Goal: Navigation & Orientation: Understand site structure

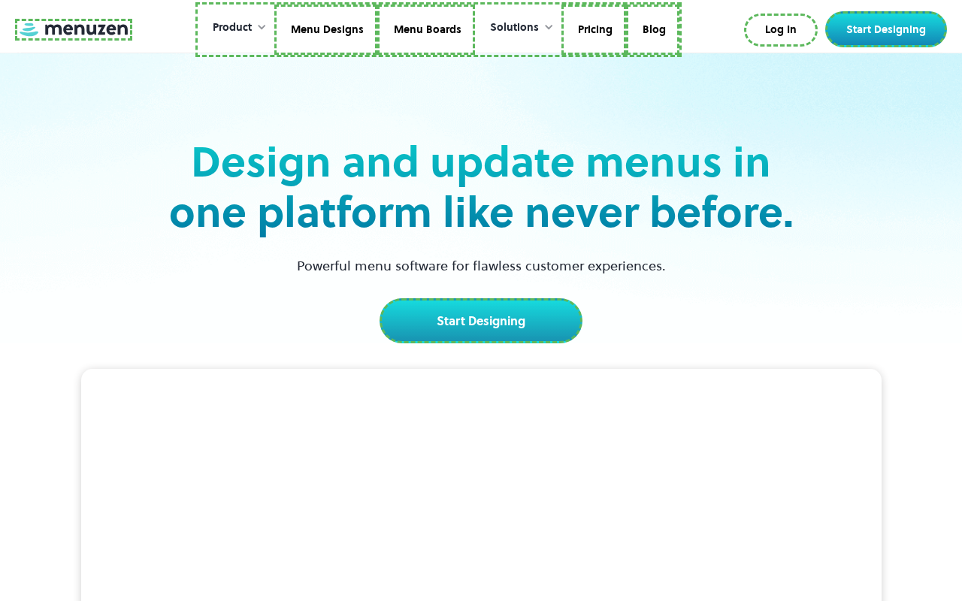
click at [71, 29] on link at bounding box center [73, 30] width 117 height 22
click at [325, 29] on link "Menu Designs" at bounding box center [323, 30] width 103 height 51
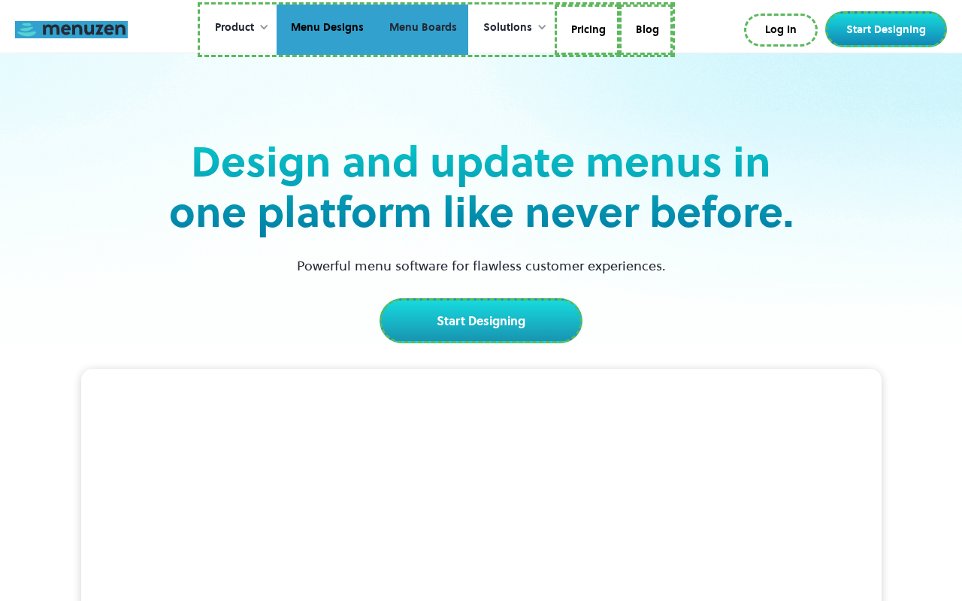
click at [421, 29] on link "Menu Boards" at bounding box center [421, 30] width 93 height 51
click at [586, 29] on link "Pricing" at bounding box center [587, 30] width 65 height 51
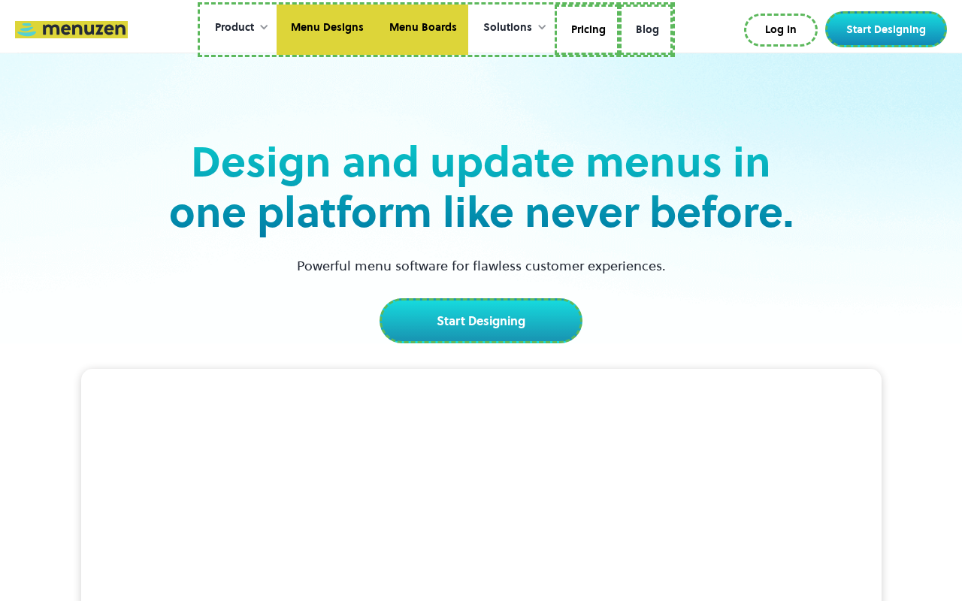
click at [644, 27] on link "Blog" at bounding box center [646, 30] width 53 height 51
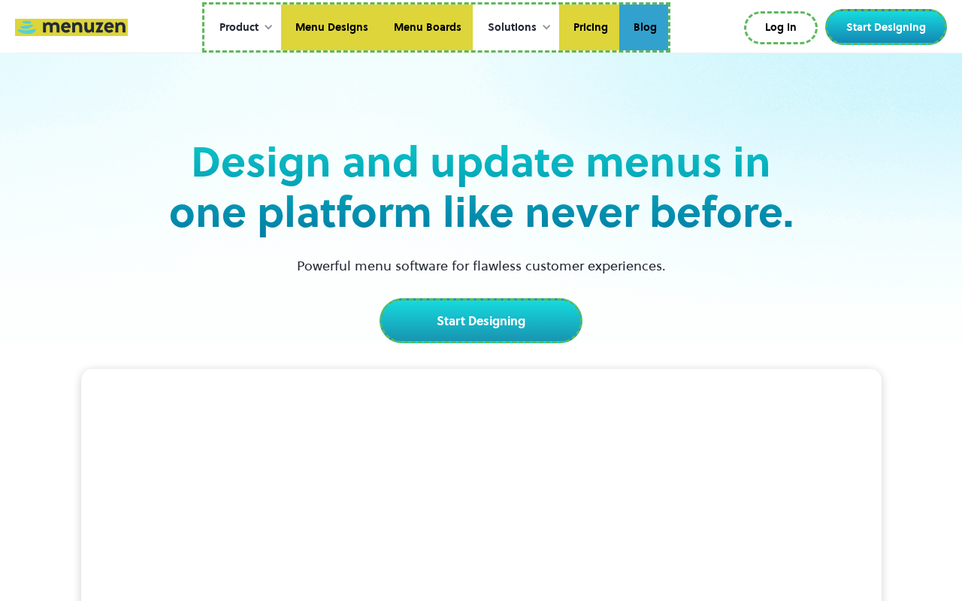
click at [784, 28] on link "Log In" at bounding box center [781, 27] width 74 height 33
click at [889, 27] on link "Start Designing" at bounding box center [887, 27] width 122 height 36
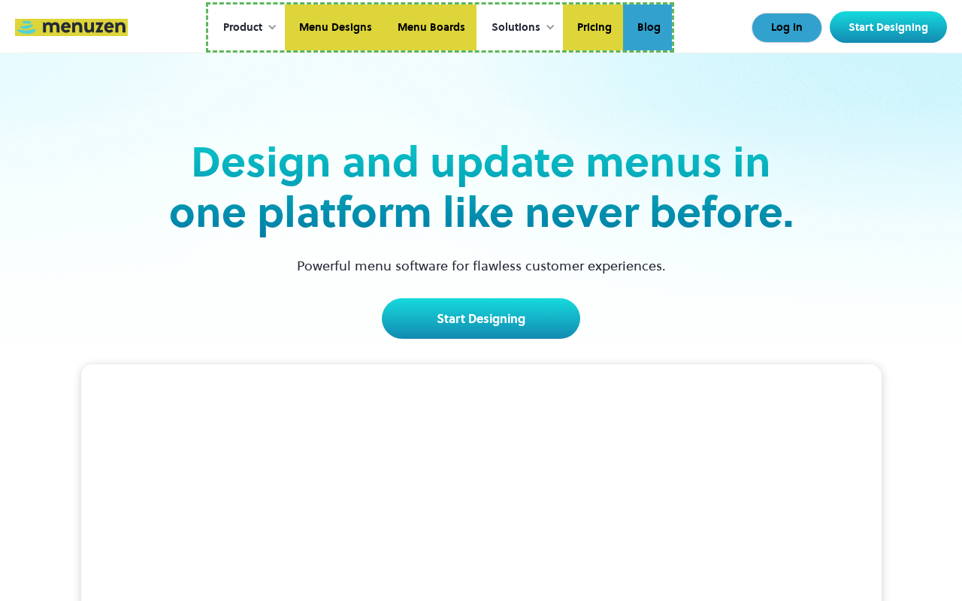
click at [480, 319] on link "Start Designing" at bounding box center [481, 318] width 198 height 41
